Goal: Task Accomplishment & Management: Understand process/instructions

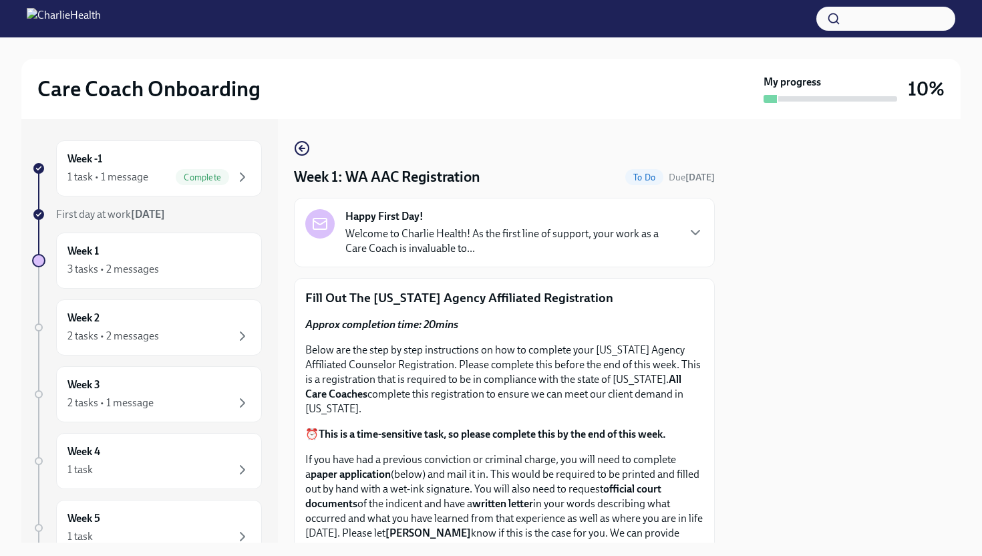
click at [439, 238] on p "Welcome to Charlie Health! As the first line of support, your work as a Care Co…" at bounding box center [510, 240] width 331 height 29
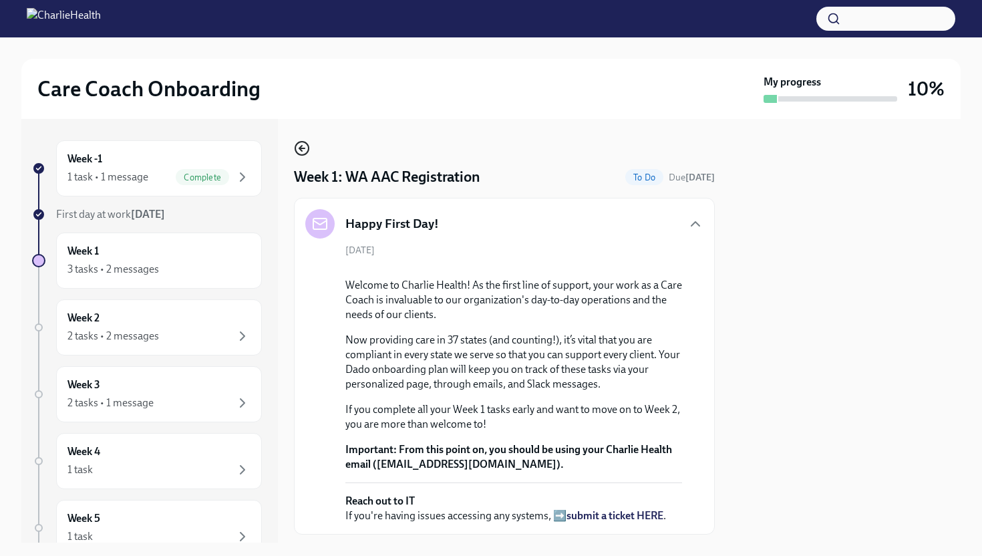
click at [304, 149] on icon "button" at bounding box center [302, 148] width 16 height 16
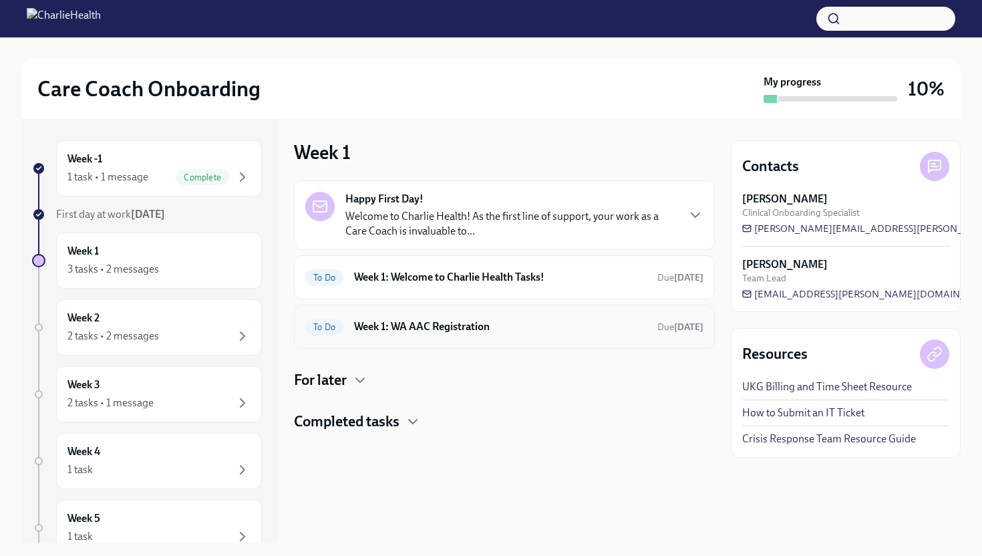
click at [577, 334] on div "To Do Week 1: WA AAC Registration Due [DATE]" at bounding box center [504, 326] width 398 height 21
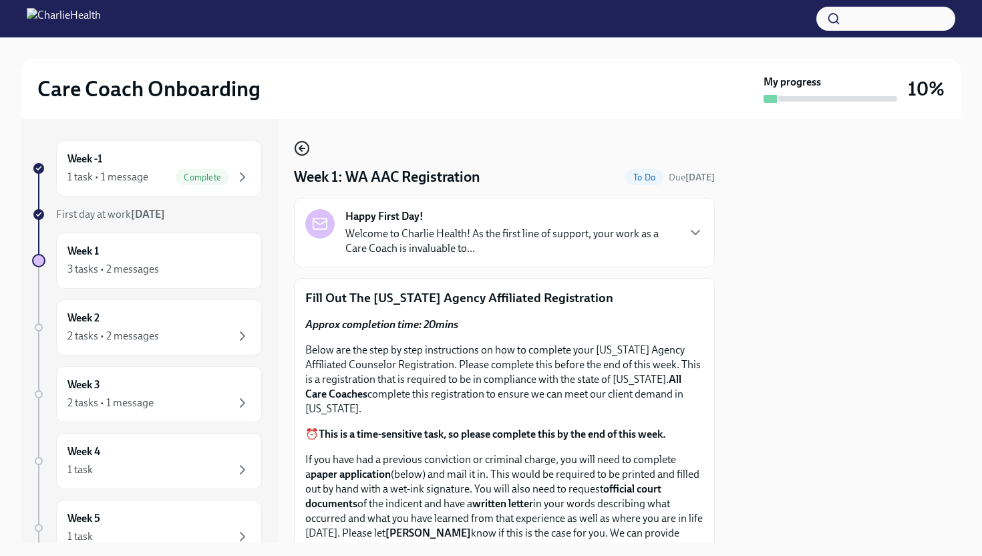
click at [304, 152] on icon "button" at bounding box center [302, 148] width 16 height 16
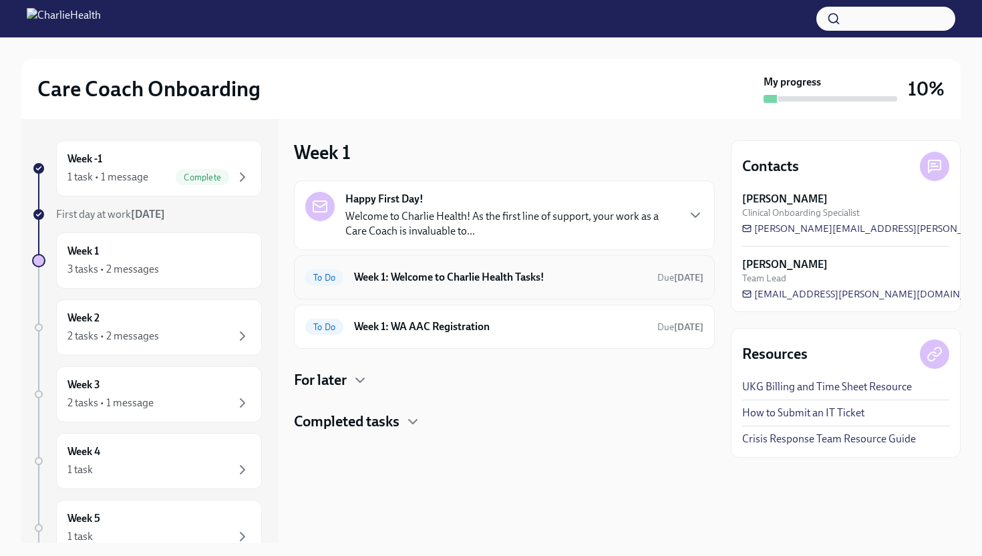
click at [467, 276] on h6 "Week 1: Welcome to Charlie Health Tasks!" at bounding box center [500, 277] width 293 height 15
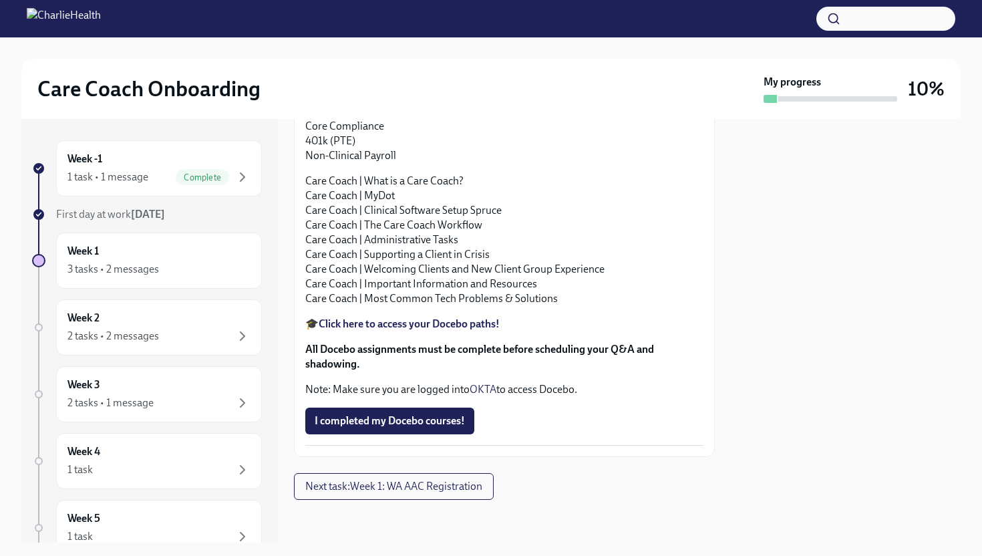
scroll to position [1452, 0]
